Goal: Task Accomplishment & Management: Manage account settings

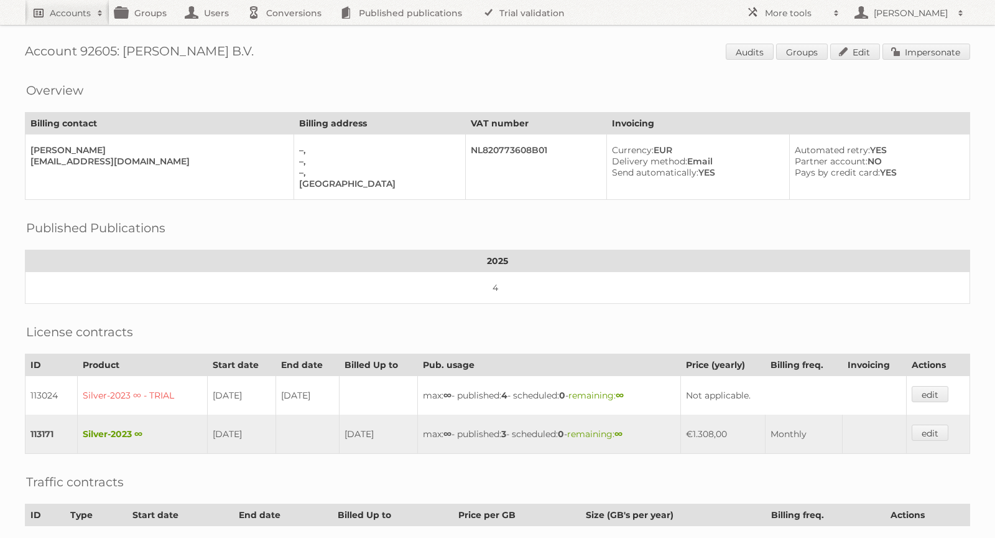
click at [78, 19] on link "Accounts" at bounding box center [67, 12] width 85 height 25
paste input"] "[EMAIL_ADDRESS][DOMAIN_NAME]"
type input"] "[EMAIL_ADDRESS][DOMAIN_NAME]"
click at [294, 40] on input "Search" at bounding box center [296, 41] width 19 height 19
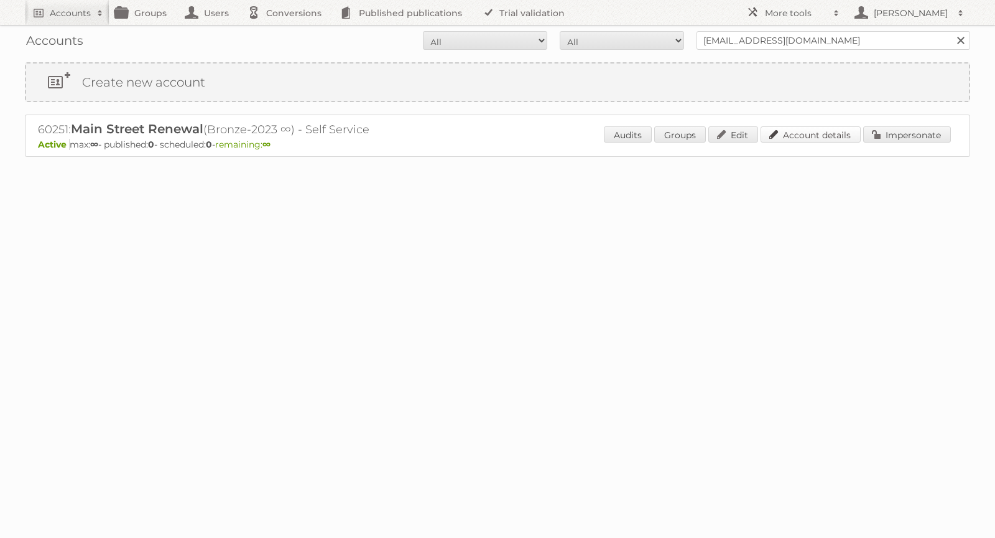
click at [813, 137] on link "Account details" at bounding box center [811, 134] width 100 height 16
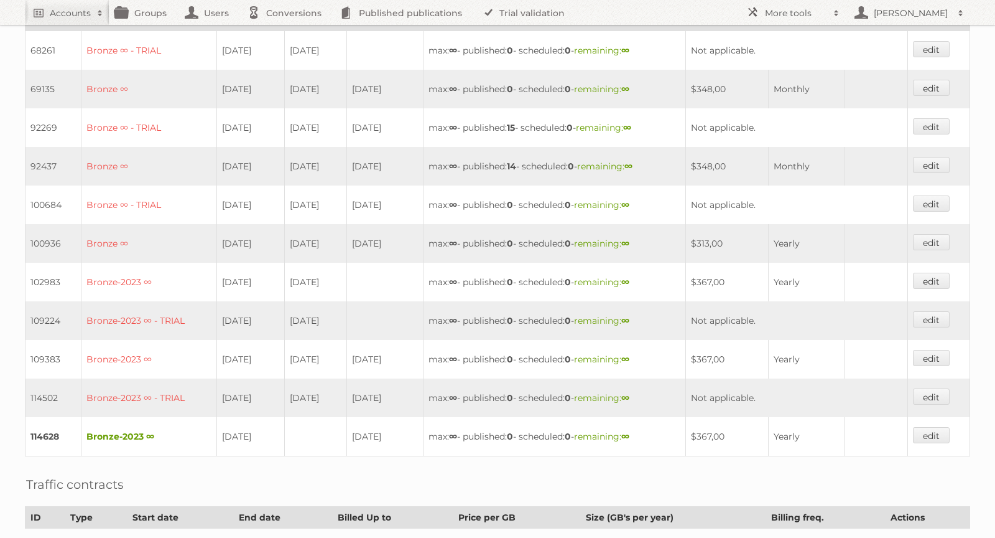
scroll to position [345, 0]
